Goal: Task Accomplishment & Management: Manage account settings

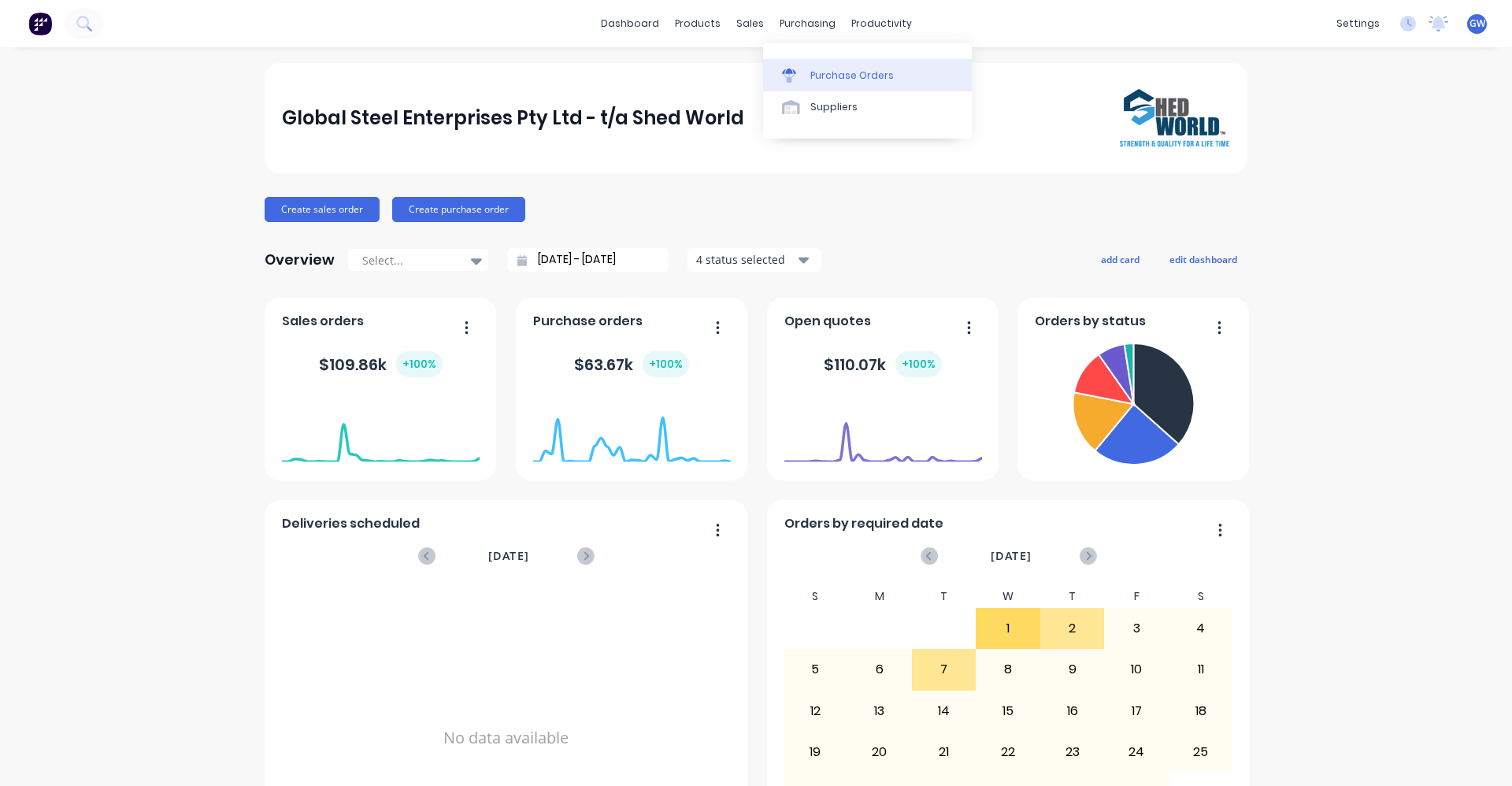
click at [819, 70] on div "Purchase Orders" at bounding box center [851, 75] width 84 height 14
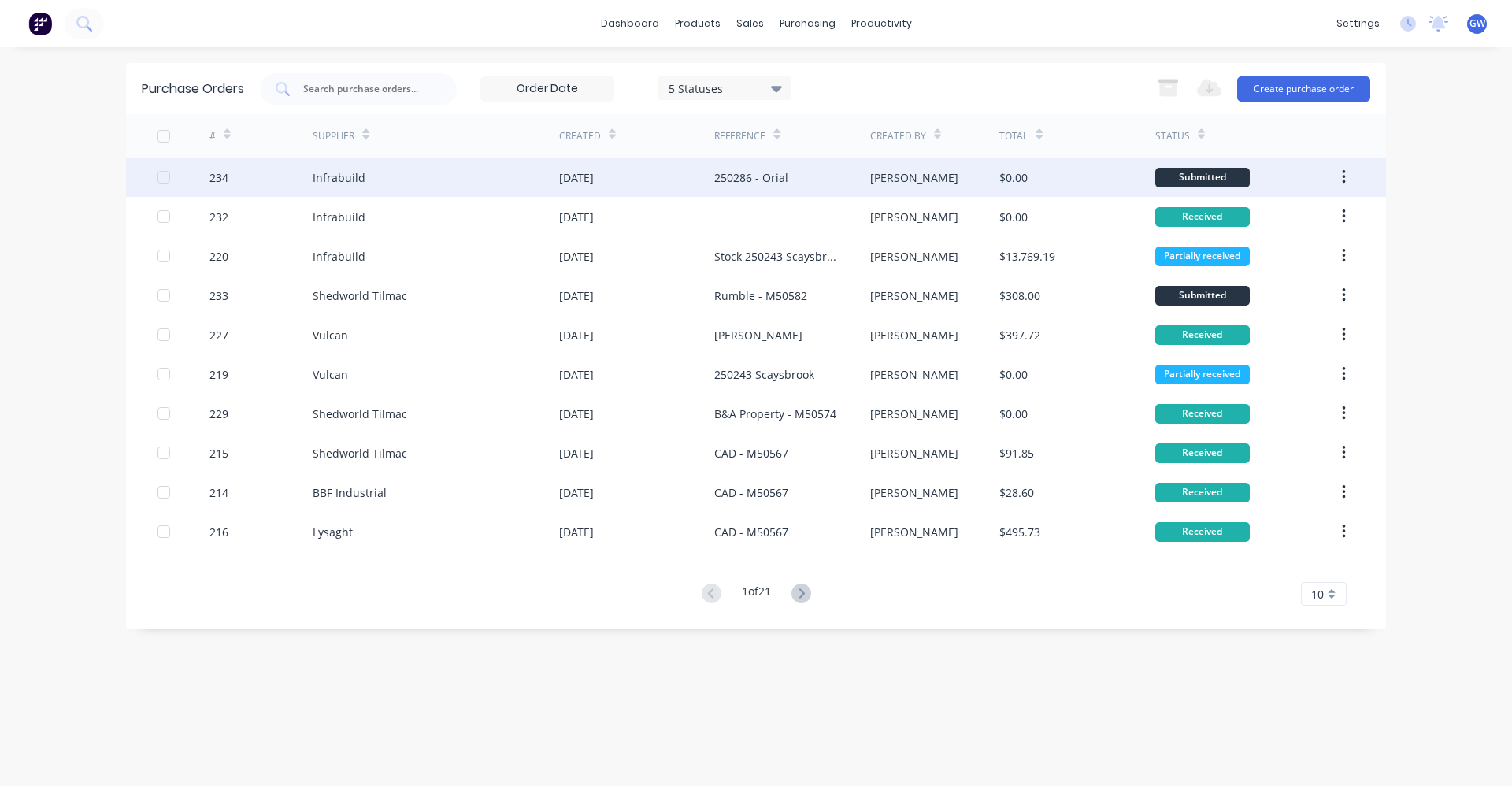
click at [594, 170] on div "[DATE]" at bounding box center [576, 177] width 35 height 17
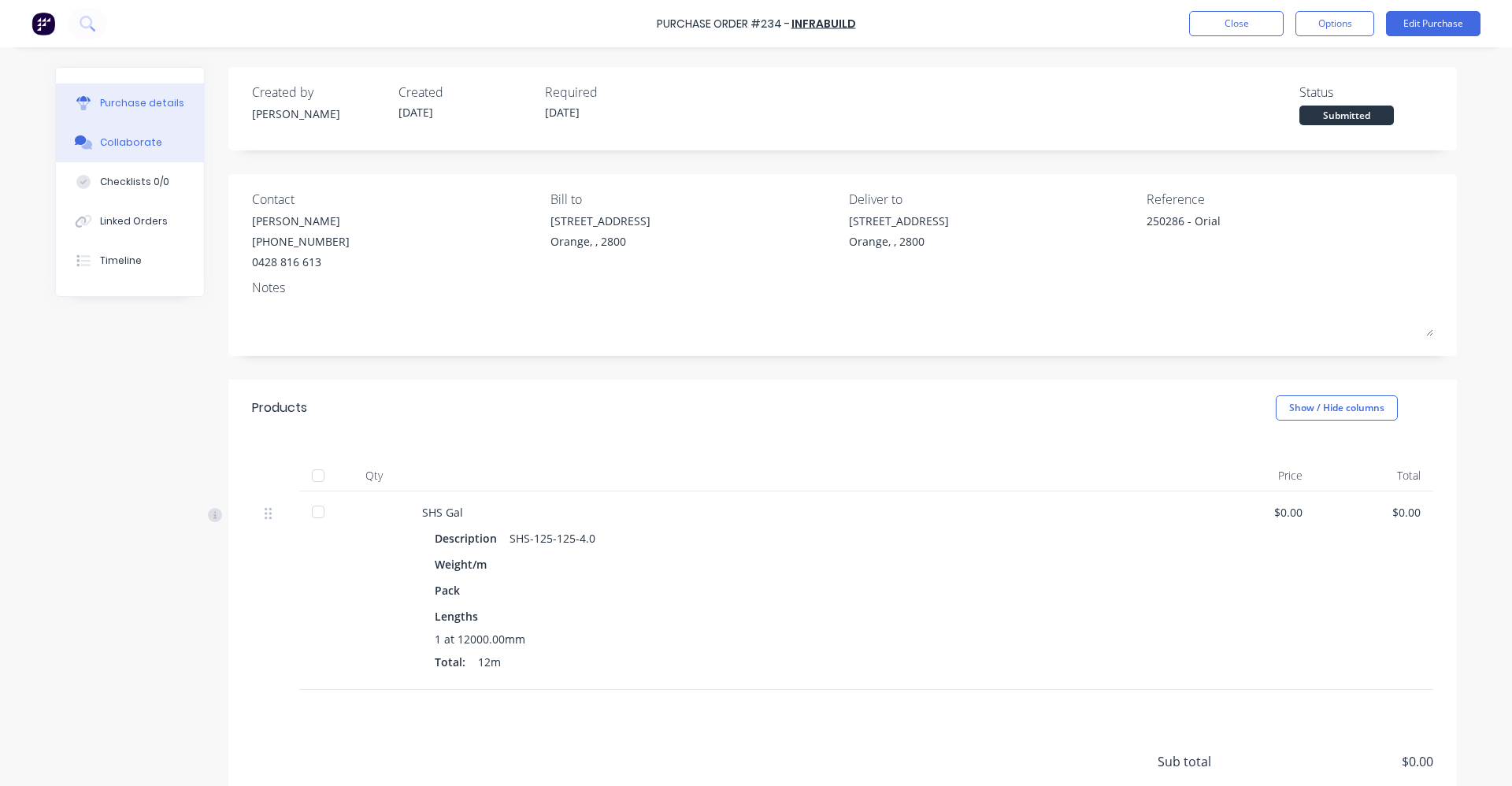
click at [120, 143] on div "Collaborate" at bounding box center [131, 142] width 62 height 14
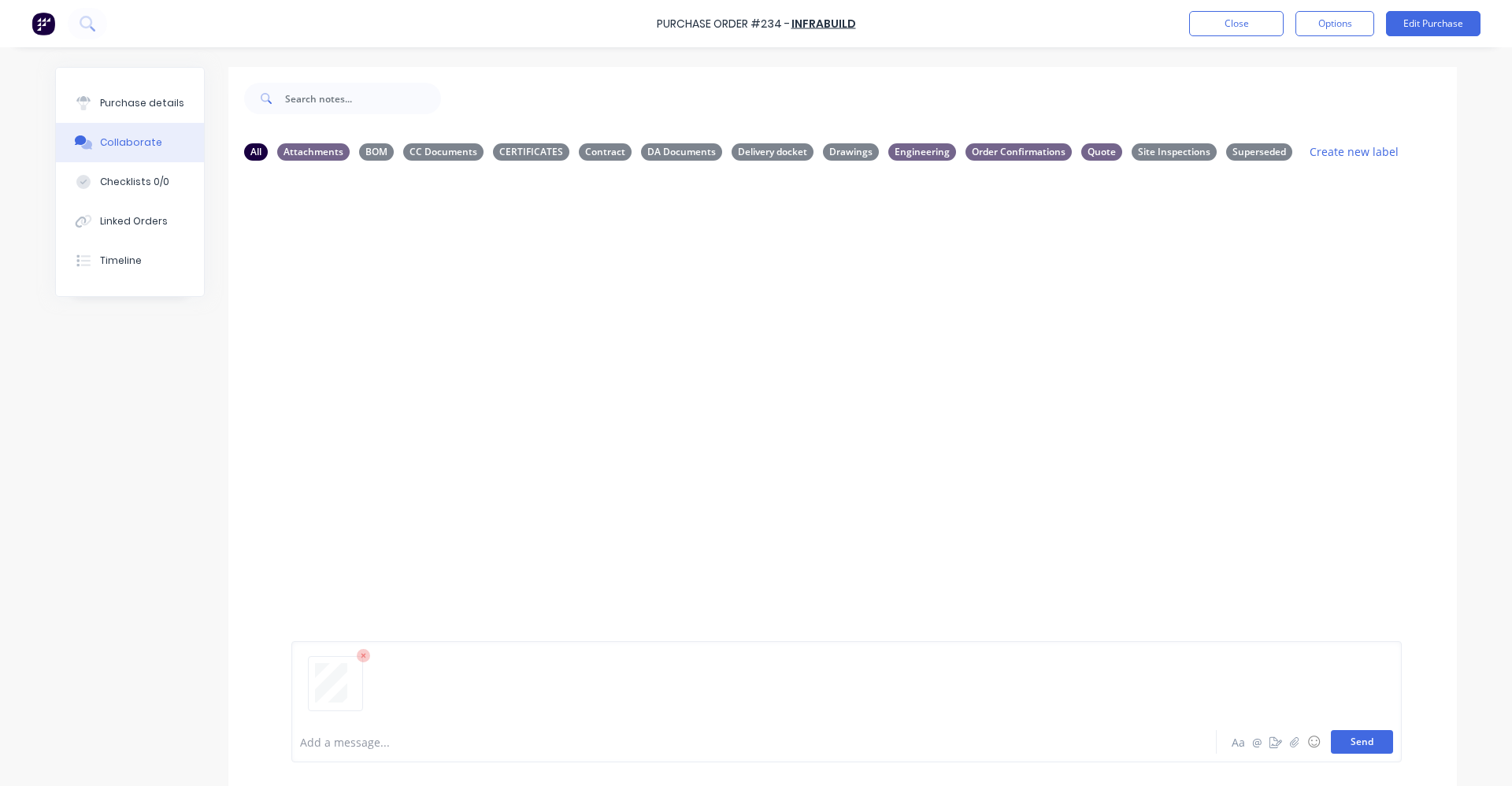
click at [1357, 746] on button "Send" at bounding box center [1361, 741] width 62 height 23
click at [416, 289] on icon "button" at bounding box center [418, 294] width 3 height 14
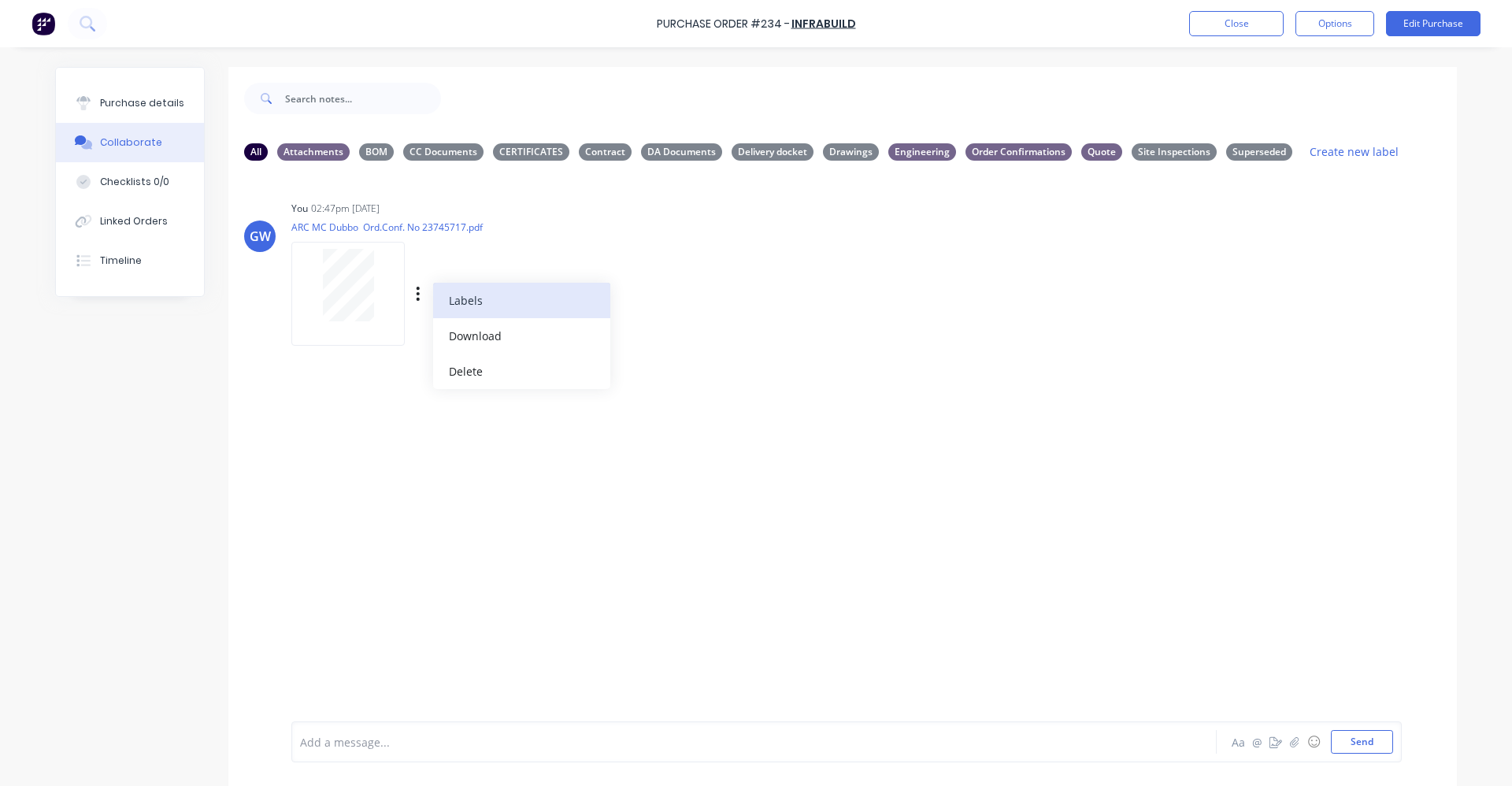
click at [472, 298] on button "Labels" at bounding box center [521, 300] width 177 height 36
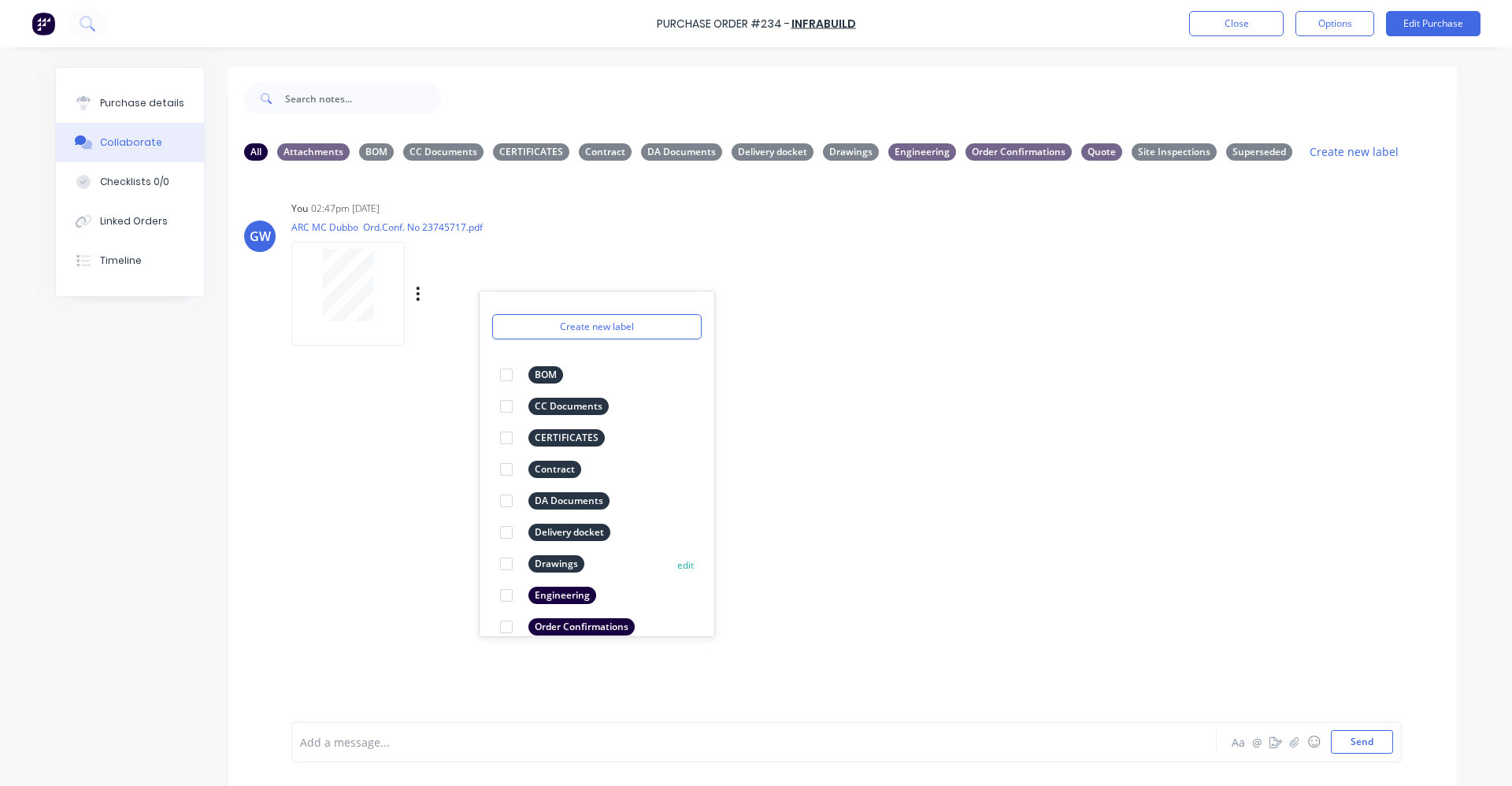
scroll to position [79, 0]
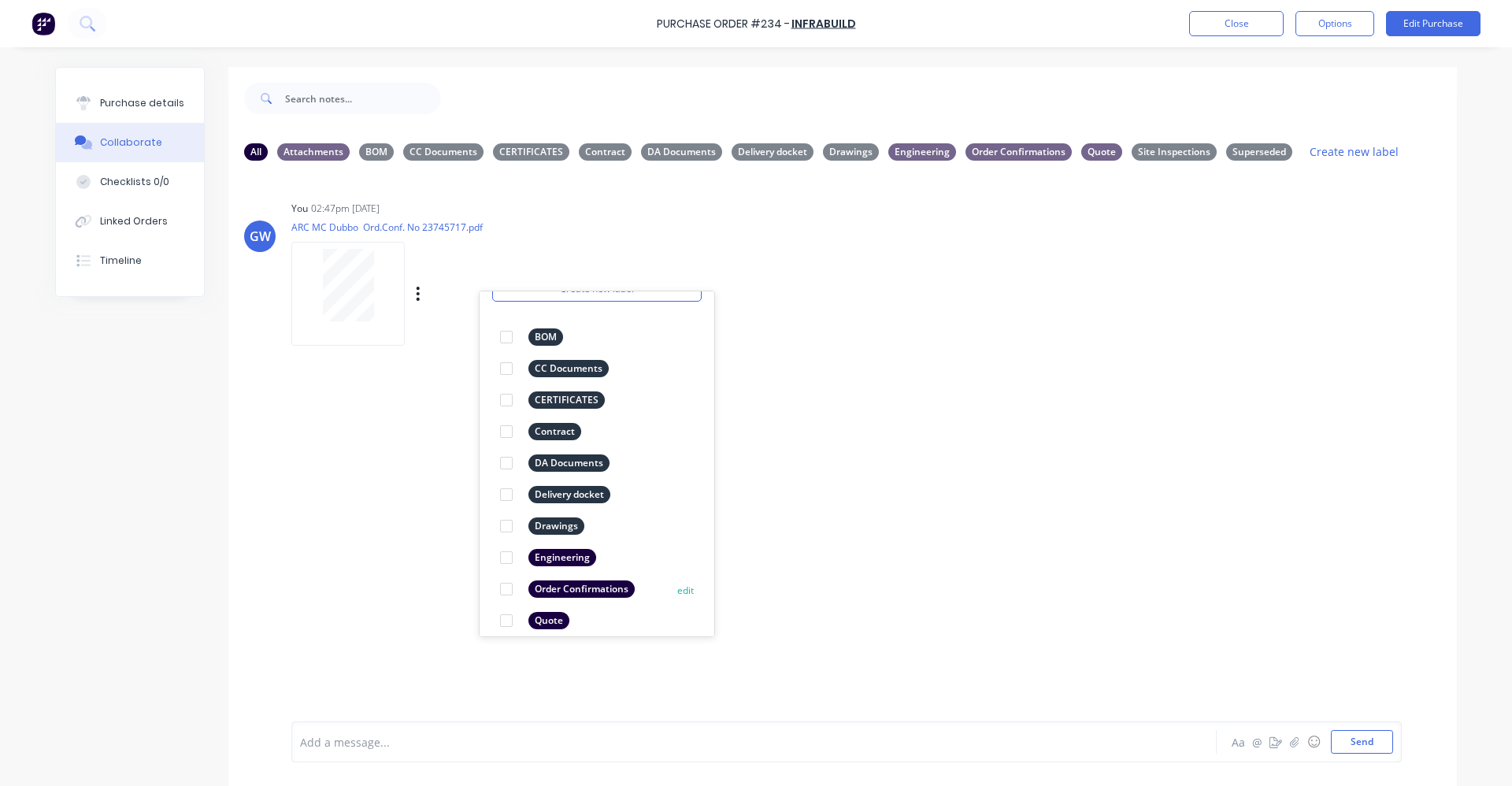
click at [586, 590] on div "Order Confirmations" at bounding box center [581, 589] width 106 height 17
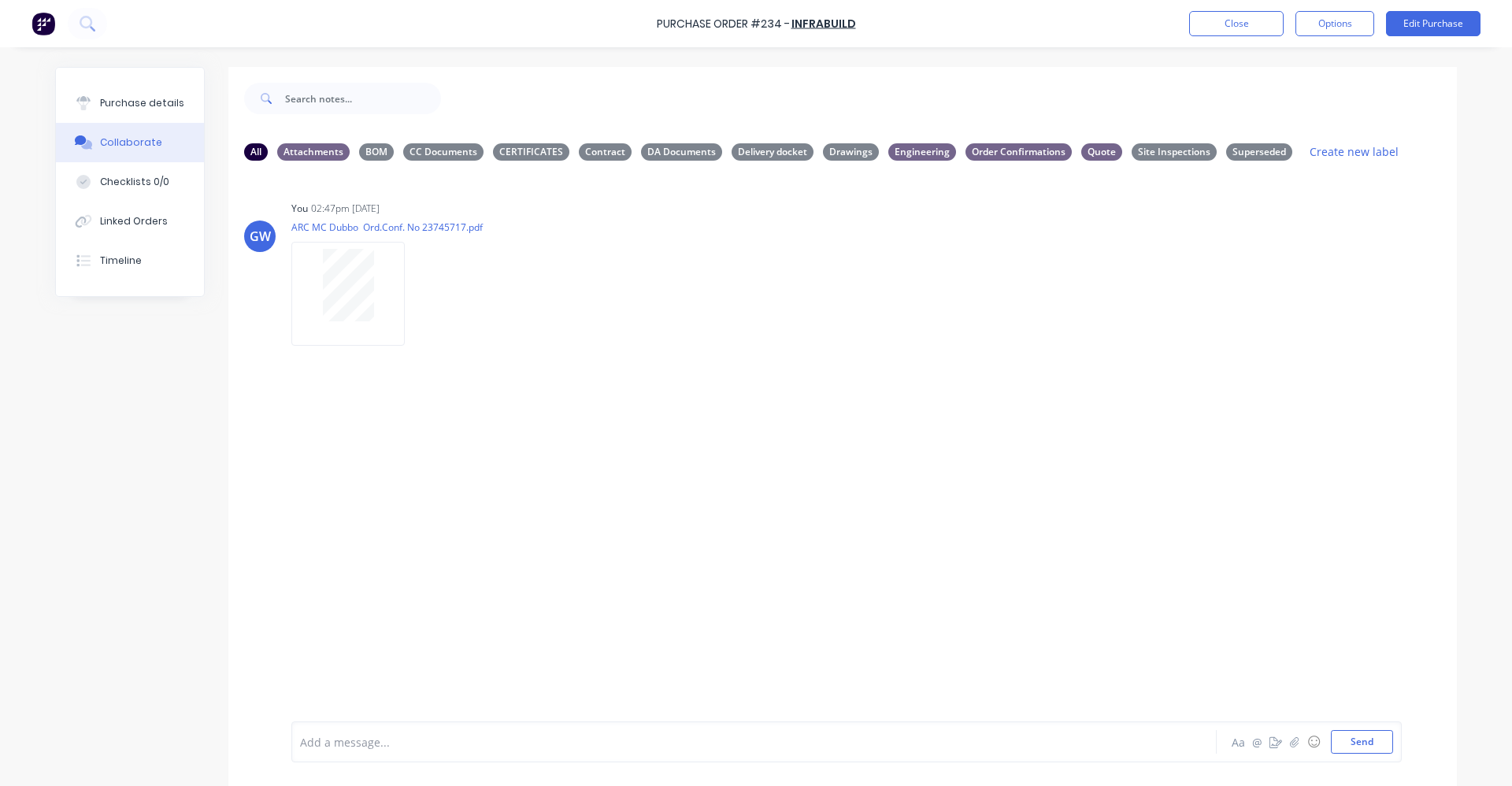
click at [967, 454] on div "GW You 02:47pm [DATE] ARC MC Dubbo Ord.Conf. No 23745717.pdf Labels Download De…" at bounding box center [842, 447] width 1228 height 548
click at [1002, 155] on div "Order Confirmations" at bounding box center [1018, 151] width 106 height 17
click at [917, 152] on div "Engineering" at bounding box center [922, 151] width 68 height 17
click at [831, 153] on div "Drawings" at bounding box center [850, 151] width 56 height 17
click at [734, 149] on div "Delivery docket" at bounding box center [772, 151] width 82 height 17
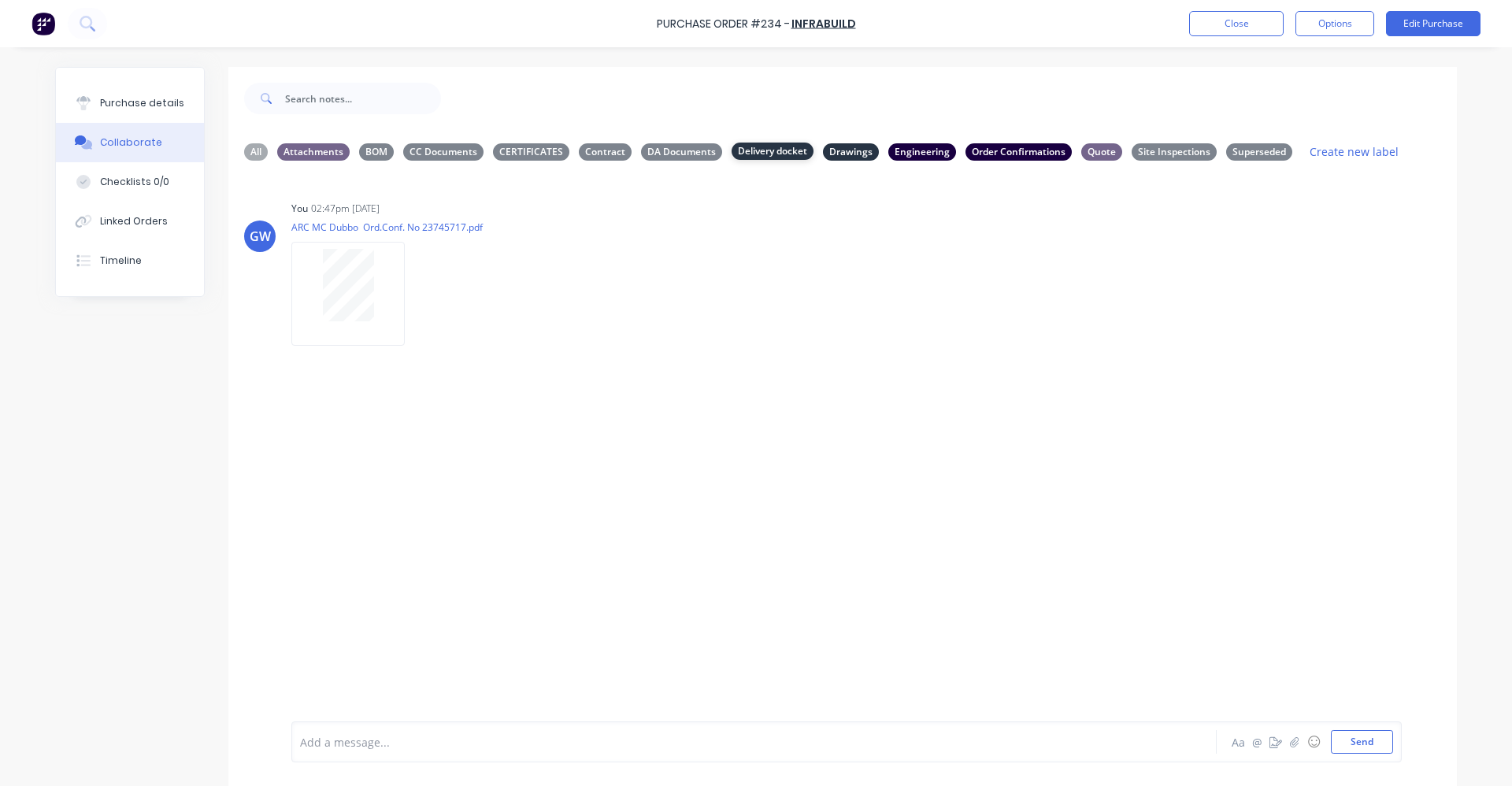
click at [753, 148] on div "Delivery docket" at bounding box center [772, 151] width 82 height 17
drag, startPoint x: 753, startPoint y: 148, endPoint x: 855, endPoint y: 148, distance: 102.0
click at [855, 148] on div "Drawings" at bounding box center [850, 151] width 56 height 17
drag, startPoint x: 910, startPoint y: 150, endPoint x: 929, endPoint y: 153, distance: 19.2
click at [929, 153] on div "Engineering" at bounding box center [922, 151] width 68 height 17
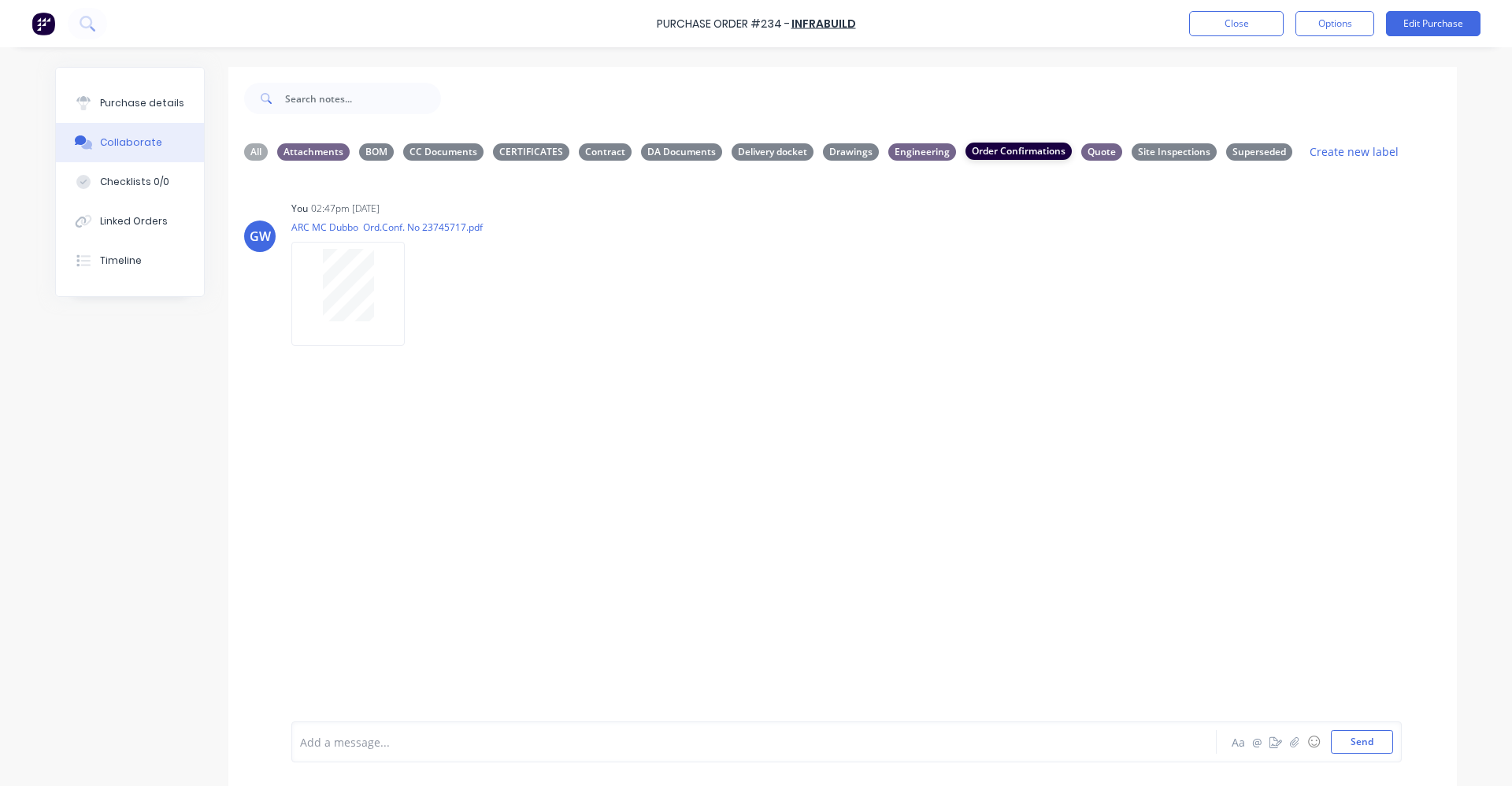
drag, startPoint x: 929, startPoint y: 153, endPoint x: 1030, endPoint y: 154, distance: 101.0
click at [1030, 154] on div "Order Confirmations" at bounding box center [1018, 151] width 106 height 17
click at [368, 149] on div "BOM" at bounding box center [376, 151] width 35 height 17
click at [439, 153] on div "CC Documents" at bounding box center [443, 151] width 80 height 17
drag, startPoint x: 431, startPoint y: 150, endPoint x: 411, endPoint y: 152, distance: 20.1
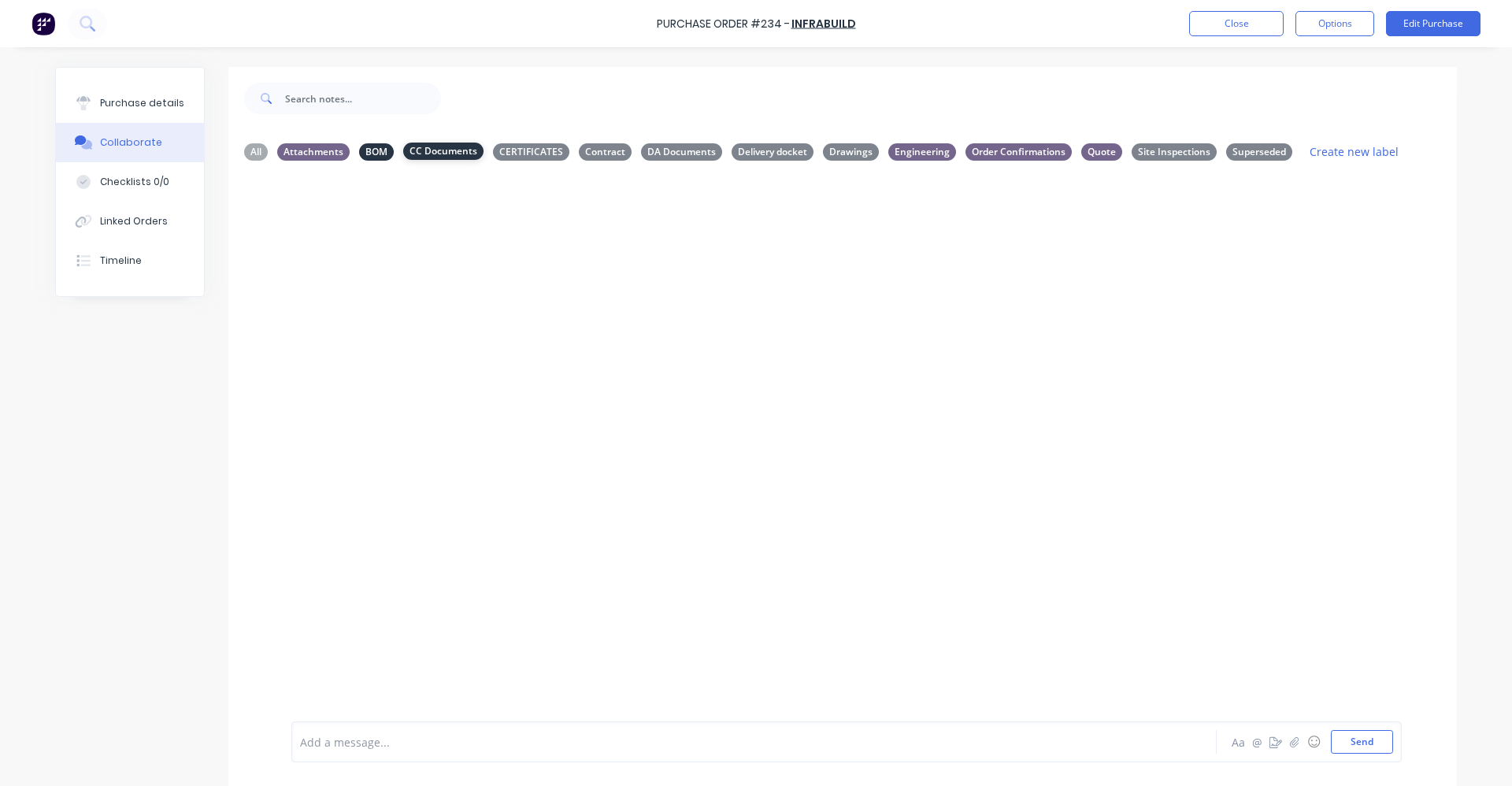
click at [431, 150] on div "CC Documents" at bounding box center [443, 151] width 80 height 17
drag, startPoint x: 371, startPoint y: 147, endPoint x: 458, endPoint y: 150, distance: 87.1
click at [375, 146] on div "BOM" at bounding box center [376, 152] width 35 height 17
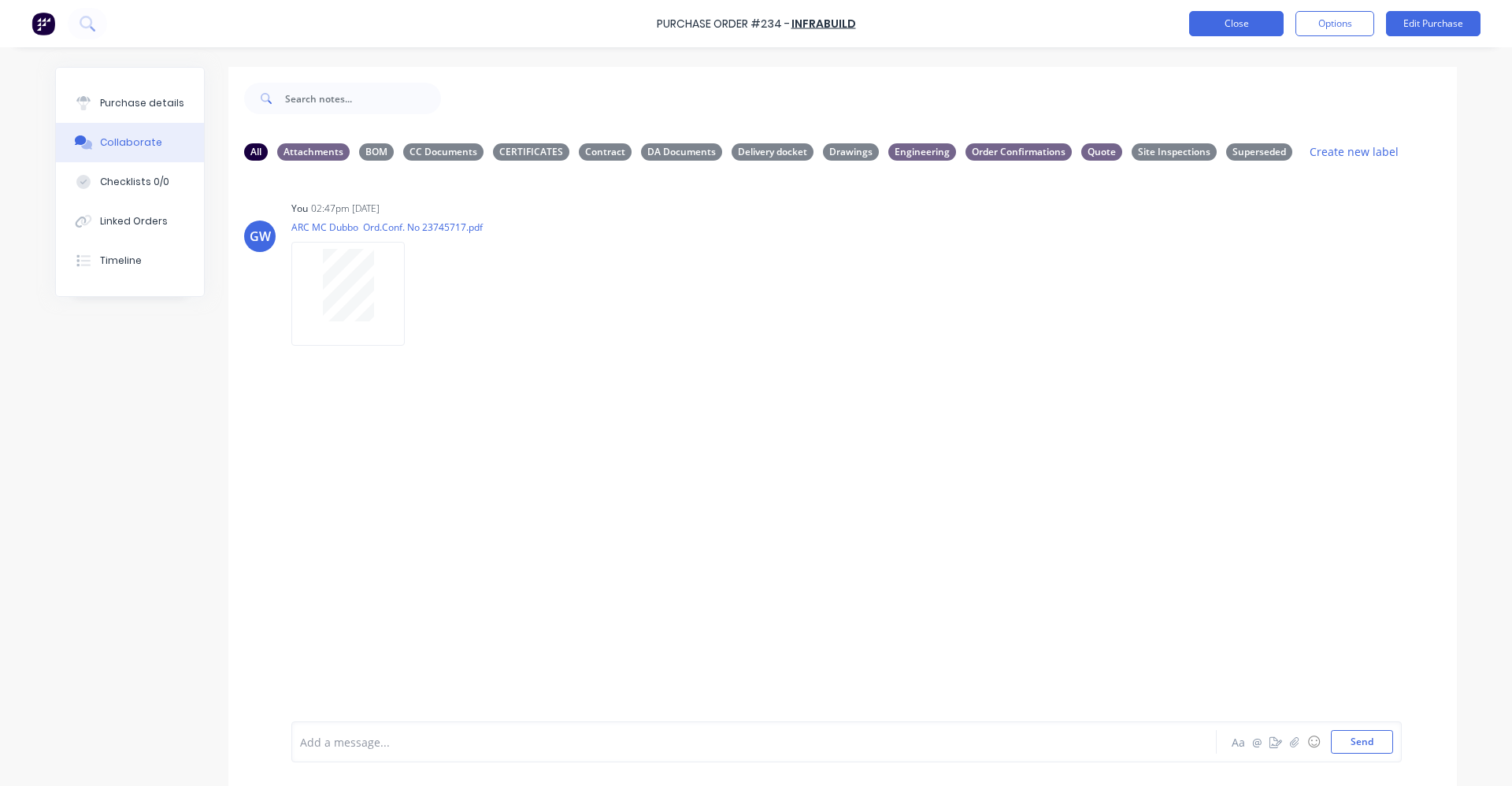
click at [1231, 18] on button "Close" at bounding box center [1236, 23] width 94 height 25
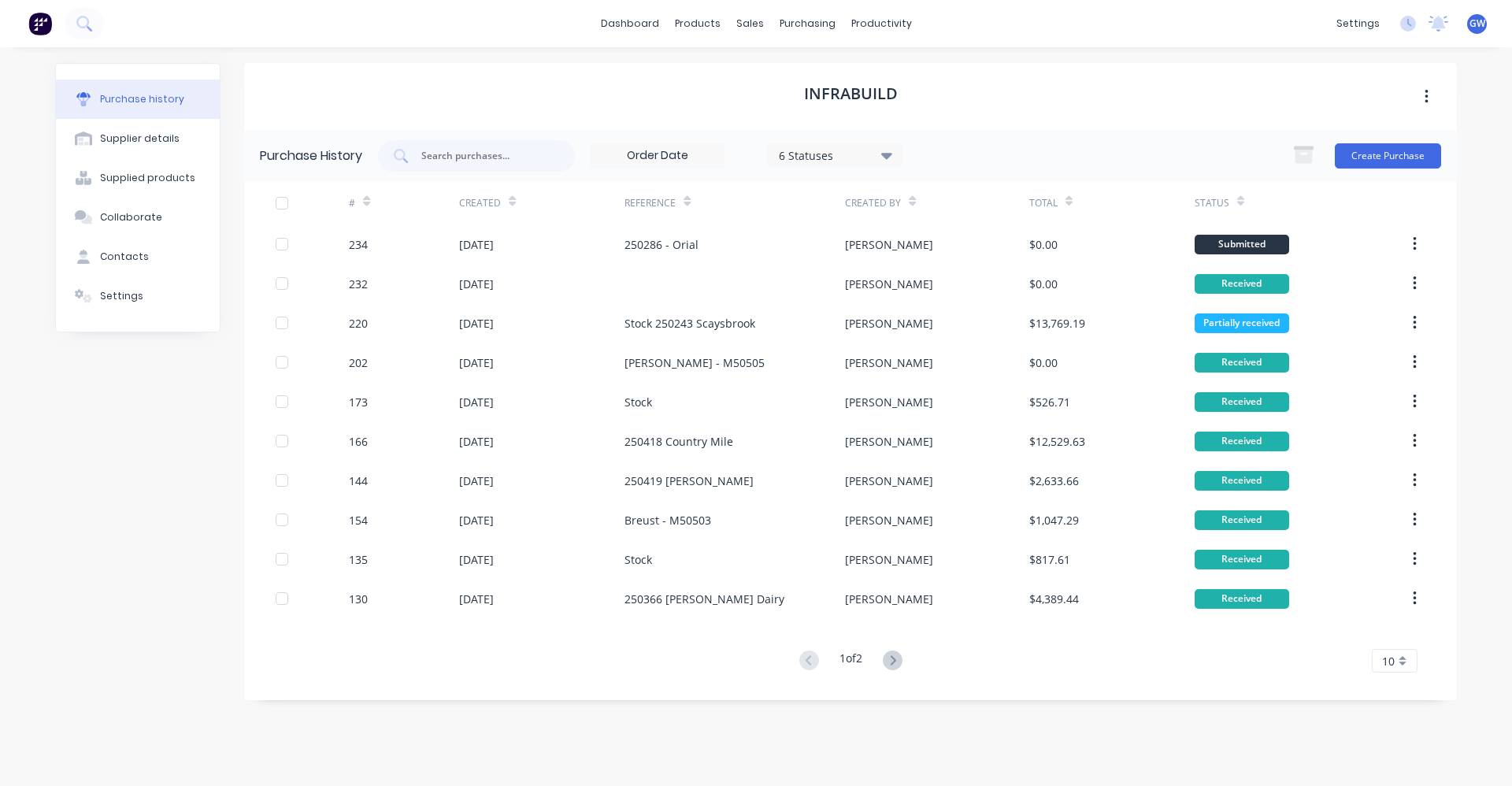
click at [143, 457] on div "Purchase history Supplier details Supplied products Collaborate Contacts Settin…" at bounding box center [137, 409] width 165 height 691
